Goal: Task Accomplishment & Management: Use online tool/utility

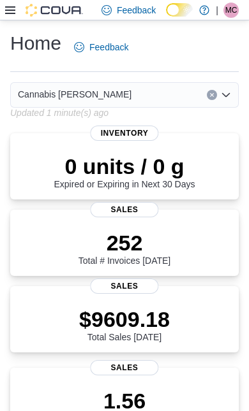
click at [13, 11] on icon at bounding box center [10, 10] width 10 height 10
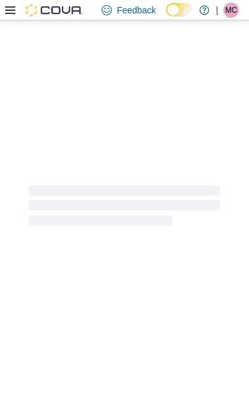
click at [52, 350] on div at bounding box center [124, 205] width 249 height 370
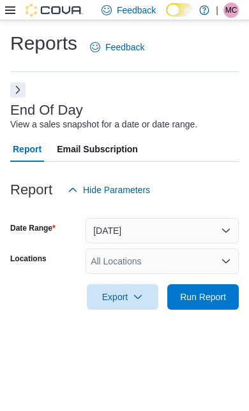
scroll to position [29, 0]
click at [217, 291] on span "Run Report" at bounding box center [203, 297] width 46 height 13
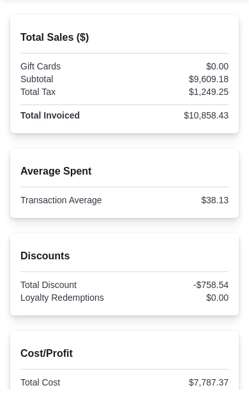
scroll to position [288, 0]
